Goal: Check status: Check status

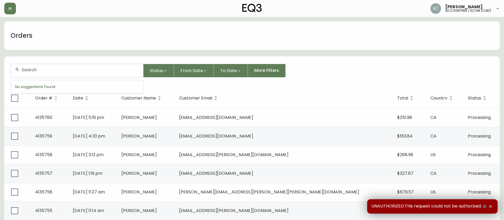
click at [122, 69] on input "text" at bounding box center [80, 69] width 117 height 5
paste input "4131853"
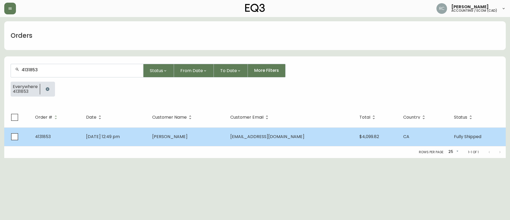
type input "4131853"
click at [187, 139] on span "Mustafa Al-Qinneh" at bounding box center [169, 136] width 35 height 6
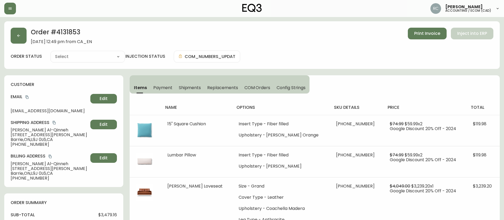
type input "Fully Shipped"
select select "FULLY_SHIPPED"
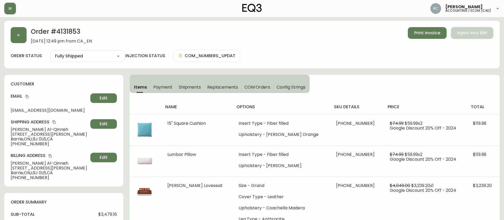
scroll to position [1, 0]
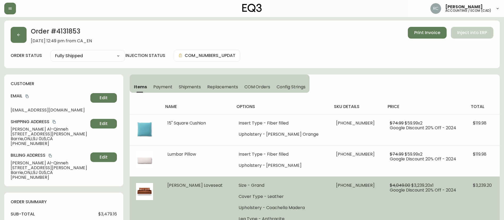
click at [184, 183] on span "Eve Loveseat" at bounding box center [194, 185] width 55 height 6
copy span "Eve Loveseat"
